Goal: Navigation & Orientation: Find specific page/section

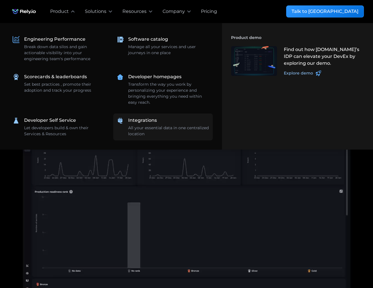
click at [152, 119] on div "Integrations" at bounding box center [142, 120] width 29 height 7
